Goal: Transaction & Acquisition: Obtain resource

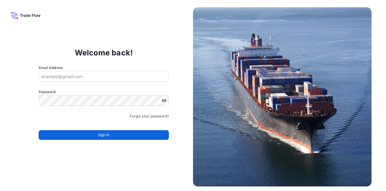
click at [113, 76] on input "Email Address" at bounding box center [104, 76] width 131 height 11
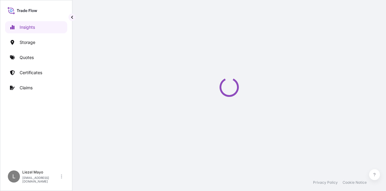
select select "2025"
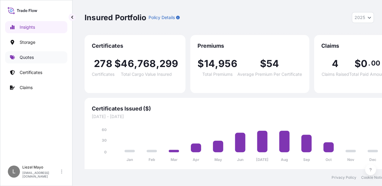
click at [32, 56] on p "Quotes" at bounding box center [27, 57] width 14 height 6
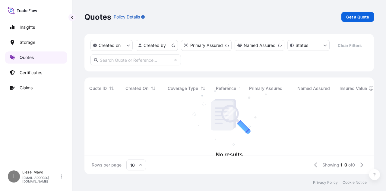
scroll to position [5, 5]
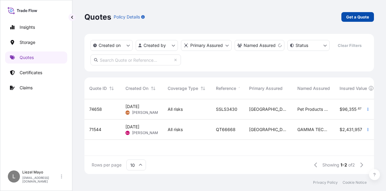
click at [353, 17] on p "Get a Quote" at bounding box center [358, 17] width 23 height 6
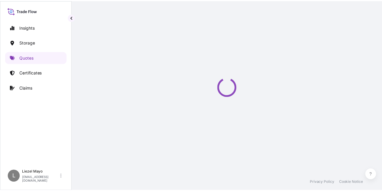
scroll to position [10, 0]
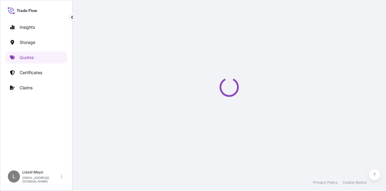
select select "Water"
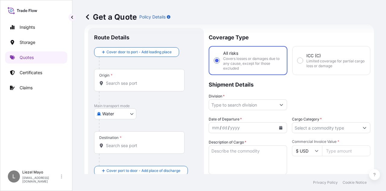
click at [125, 84] on input "Origin *" at bounding box center [141, 83] width 71 height 6
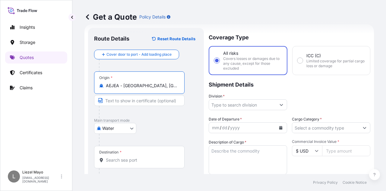
type input "AEJEA - [GEOGRAPHIC_DATA], [GEOGRAPHIC_DATA]"
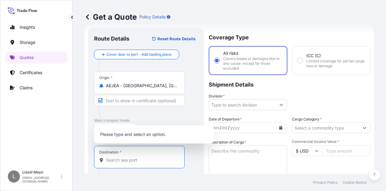
click at [113, 161] on input "Destination *" at bounding box center [141, 160] width 71 height 6
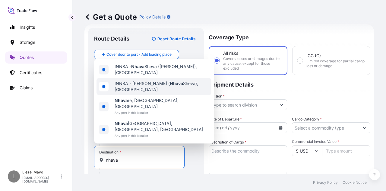
click at [141, 92] on span "INNSA - [PERSON_NAME] ( [PERSON_NAME]), [GEOGRAPHIC_DATA]" at bounding box center [162, 86] width 95 height 12
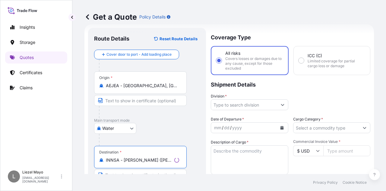
type input "INNSA - [PERSON_NAME] ([PERSON_NAME]), [GEOGRAPHIC_DATA]"
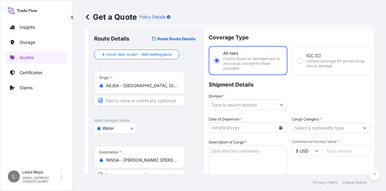
click at [289, 96] on div "Division *" at bounding box center [290, 101] width 162 height 17
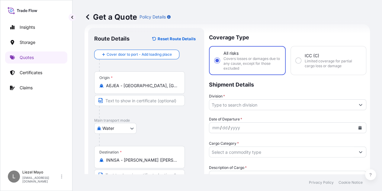
click at [359, 103] on icon "Show suggestions" at bounding box center [361, 105] width 4 height 4
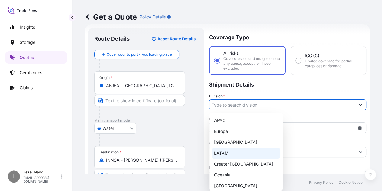
click at [226, 152] on div "LATAM" at bounding box center [246, 152] width 69 height 11
type input "LATAM"
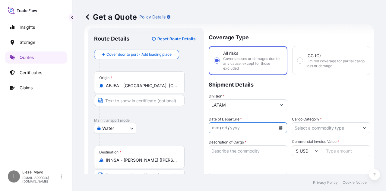
click at [280, 128] on icon "Calendar" at bounding box center [281, 128] width 3 height 4
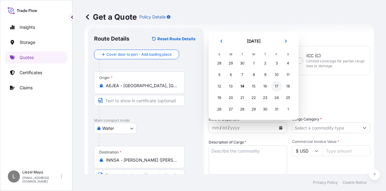
click at [276, 88] on div "17" at bounding box center [276, 86] width 11 height 11
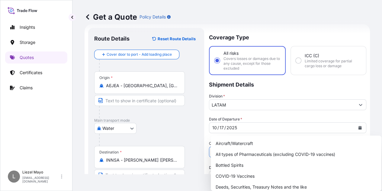
click at [317, 146] on input "Cargo Category *" at bounding box center [282, 151] width 146 height 11
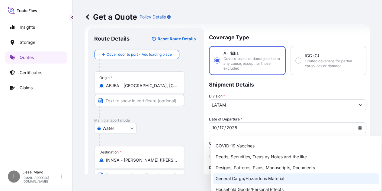
scroll to position [60, 0]
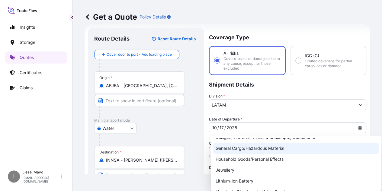
click at [261, 148] on div "General Cargo/Hazardous Material" at bounding box center [296, 148] width 166 height 11
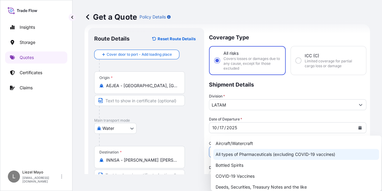
click at [338, 149] on div "All types of Pharmaceuticals (excluding COVID-19 vaccines)" at bounding box center [296, 154] width 166 height 11
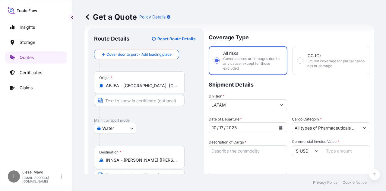
click at [338, 149] on input "Commercial Invoice Value *" at bounding box center [346, 150] width 48 height 11
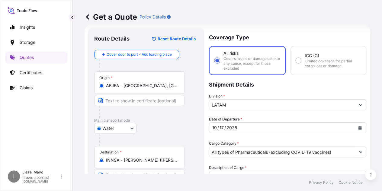
click at [340, 146] on input "All types of Pharmaceuticals (excluding COVID-19 vaccines)" at bounding box center [282, 151] width 146 height 11
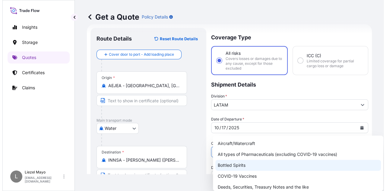
scroll to position [30, 0]
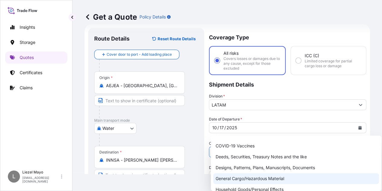
click at [252, 177] on div "General Cargo/Hazardous Material" at bounding box center [296, 178] width 166 height 11
type input "General Cargo/Hazardous Material"
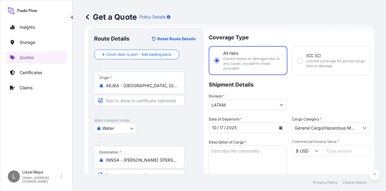
click at [343, 152] on input "Commercial Invoice Value *" at bounding box center [346, 150] width 48 height 11
type input "9240"
click at [357, 102] on div "Division * LATAM" at bounding box center [290, 101] width 162 height 17
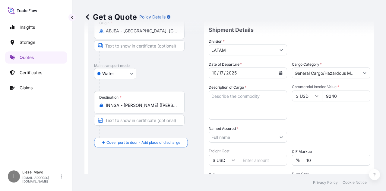
scroll to position [70, 0]
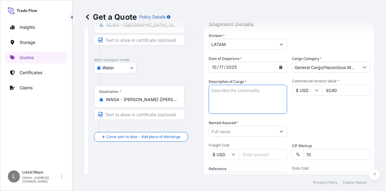
click at [232, 98] on textarea "Description of Cargo *" at bounding box center [248, 99] width 78 height 29
click at [228, 93] on textarea "Description of Cargo *" at bounding box center [248, 99] width 78 height 29
type textarea "[MEDICAL_DATA]"
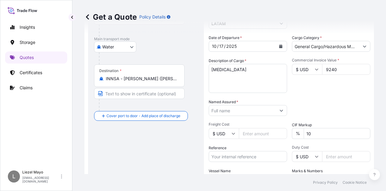
scroll to position [100, 0]
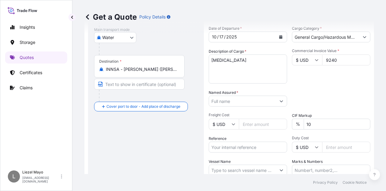
click at [268, 101] on input "Named Assured *" at bounding box center [242, 100] width 67 height 11
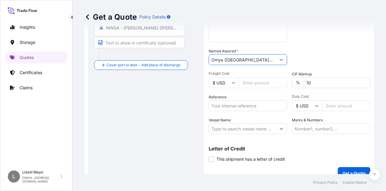
scroll to position [150, 0]
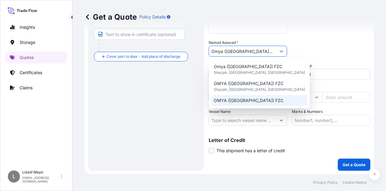
click at [240, 96] on div "OMYA ([GEOGRAPHIC_DATA]) FZC" at bounding box center [260, 100] width 96 height 11
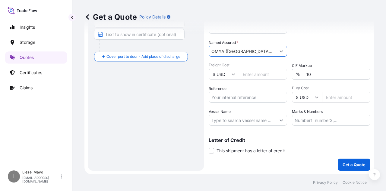
paste input "A13141106991"
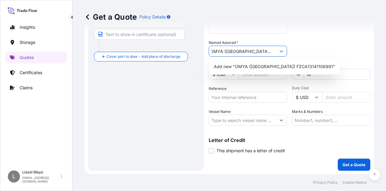
type input "OMYA ([GEOGRAPHIC_DATA]) FZC"
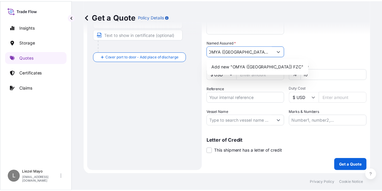
scroll to position [0, 0]
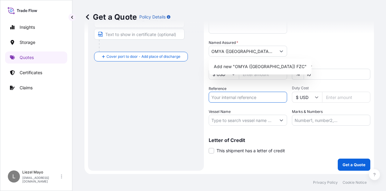
click at [232, 96] on input "Reference" at bounding box center [248, 96] width 78 height 11
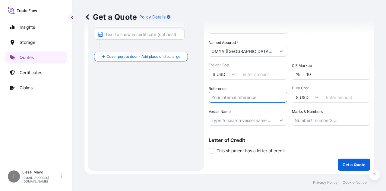
paste input "A13141106991"
type input "A13141106991"
click at [226, 121] on input "Vessel Name" at bounding box center [242, 119] width 67 height 11
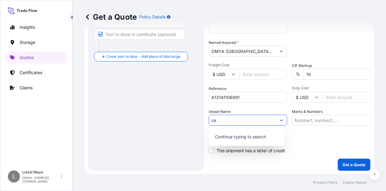
type input "c"
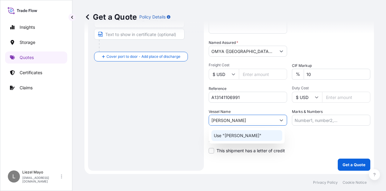
click at [222, 121] on input "[PERSON_NAME]" at bounding box center [242, 119] width 67 height 11
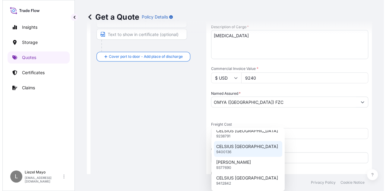
scroll to position [226, 0]
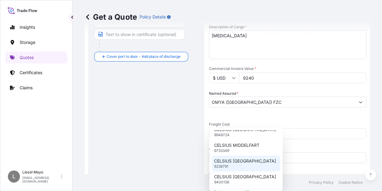
click at [247, 160] on p "CELSIUS [GEOGRAPHIC_DATA]" at bounding box center [245, 161] width 62 height 6
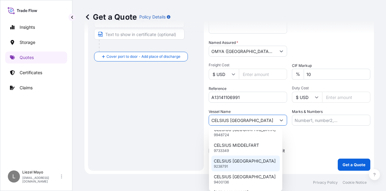
scroll to position [0, 0]
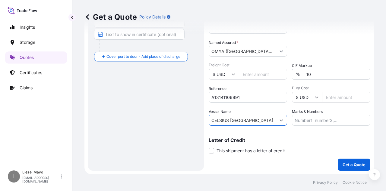
type input "CELSIUS [GEOGRAPHIC_DATA]"
click at [313, 118] on input "Marks & Numbers" at bounding box center [331, 119] width 78 height 11
click at [311, 117] on input "Marks & Numbers" at bounding box center [331, 119] width 78 height 11
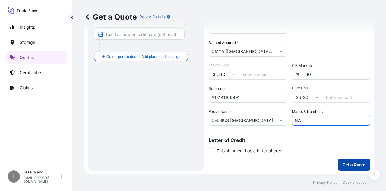
type input "NA"
click at [354, 163] on p "Get a Quote" at bounding box center [354, 164] width 23 height 6
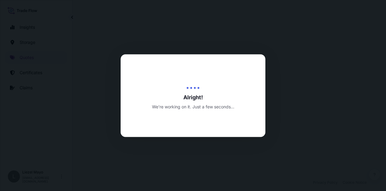
select select "Water"
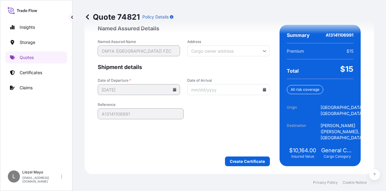
scroll to position [996, 0]
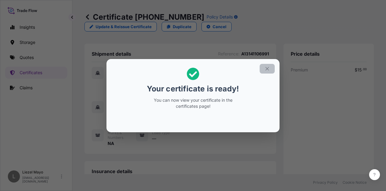
click at [267, 69] on icon "button" at bounding box center [267, 68] width 3 height 3
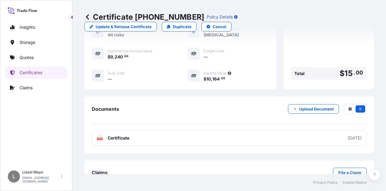
scroll to position [192, 0]
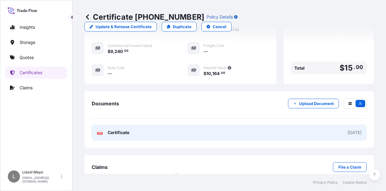
click at [304, 124] on link "PDF Certificate [DATE]" at bounding box center [229, 132] width 275 height 16
